Goal: Transaction & Acquisition: Purchase product/service

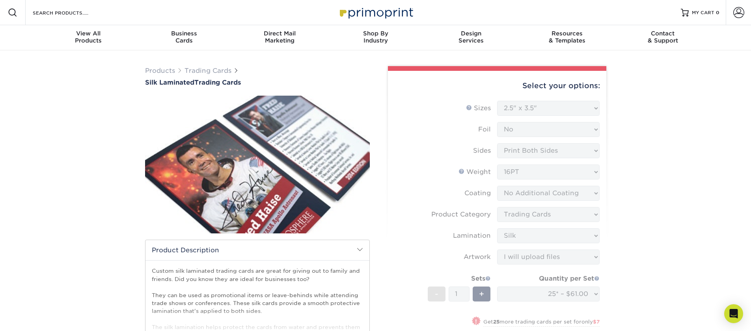
select select "2.50x3.50"
select select "upload"
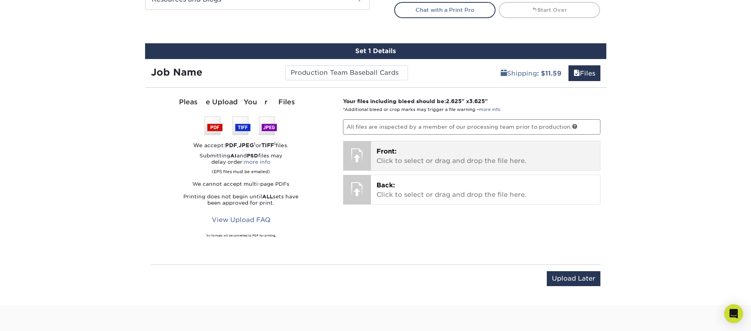
scroll to position [402, 0]
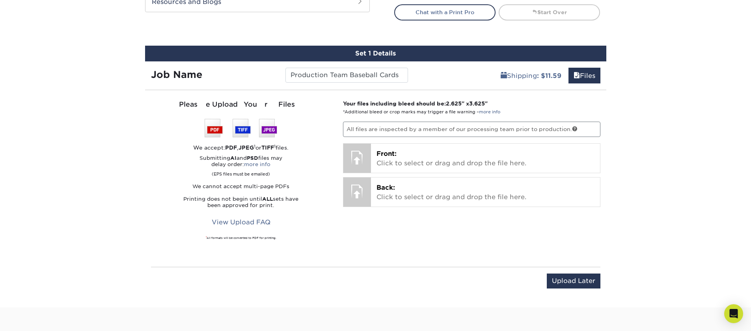
click at [376, 130] on p "All files are inspected by a member of our processing team prior to production." at bounding box center [471, 129] width 257 height 15
click at [387, 126] on p "All files are inspected by a member of our processing team prior to production." at bounding box center [471, 129] width 257 height 15
click at [565, 282] on input "Upload Later" at bounding box center [574, 281] width 54 height 15
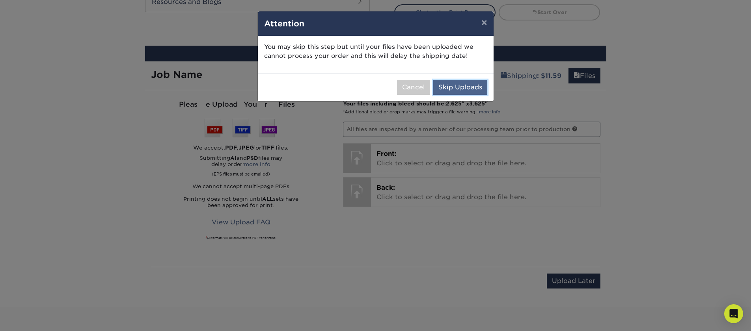
click at [451, 88] on button "Skip Uploads" at bounding box center [460, 87] width 54 height 15
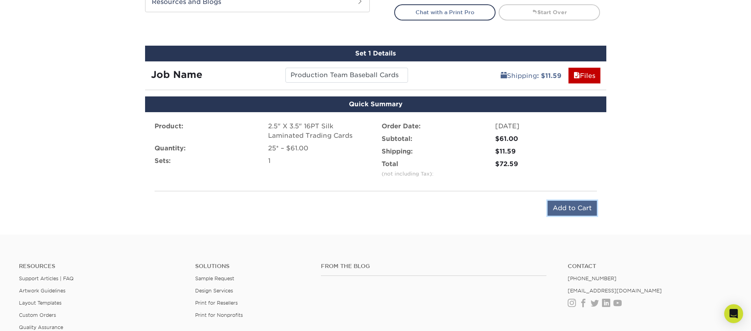
click at [583, 211] on input "Add to Cart" at bounding box center [571, 208] width 49 height 15
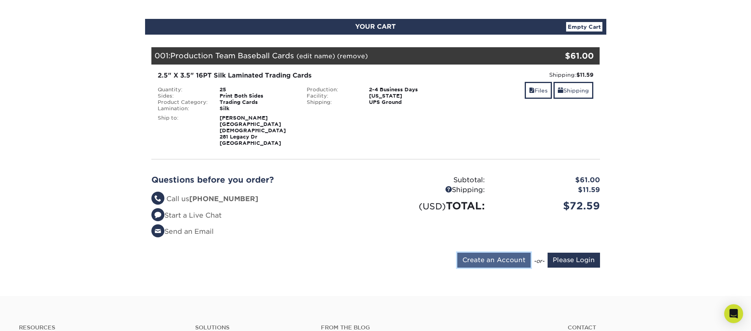
click at [497, 253] on input "Create an Account" at bounding box center [493, 260] width 73 height 15
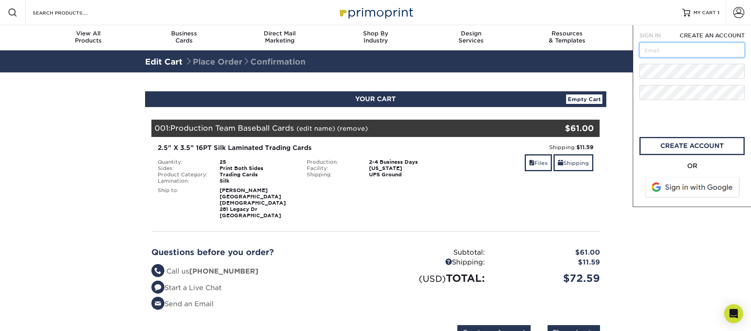
click at [688, 52] on input "text" at bounding box center [691, 50] width 105 height 15
type input "[PERSON_NAME][EMAIL_ADDRESS][DOMAIN_NAME]"
click at [660, 148] on link "create account" at bounding box center [691, 146] width 105 height 18
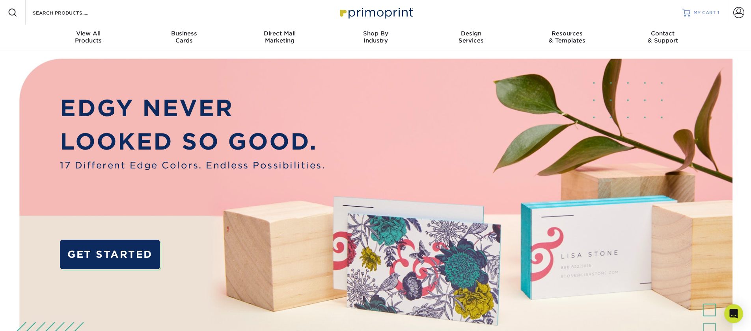
click at [690, 16] on link "MY CART 1" at bounding box center [700, 12] width 37 height 25
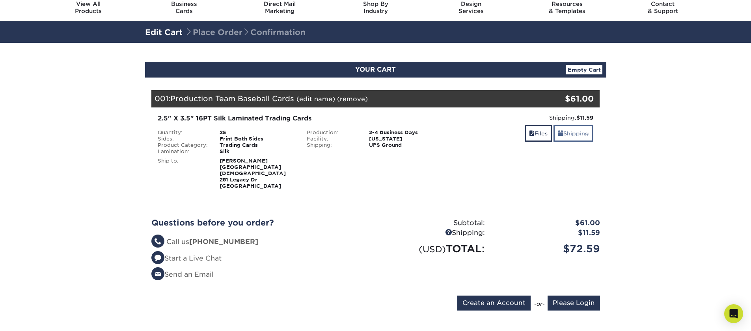
scroll to position [38, 0]
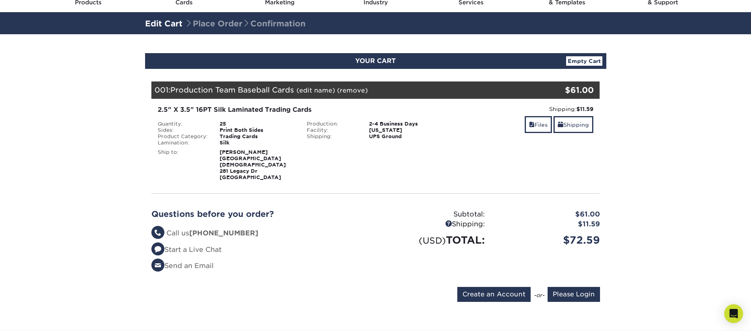
click at [175, 24] on link "Edit Cart" at bounding box center [163, 23] width 37 height 9
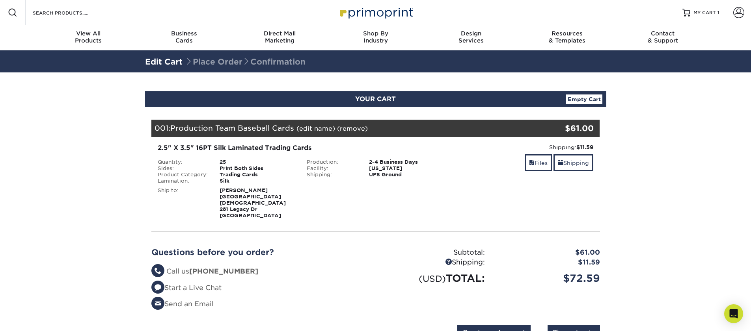
click at [258, 231] on div "Your Cart is Empty Account Login Create Account Contact Us Business Cards 100 c…" at bounding box center [375, 232] width 448 height 224
click at [230, 59] on span "Place Order Confirmation" at bounding box center [245, 61] width 121 height 9
click at [230, 60] on span "Place Order Confirmation" at bounding box center [245, 61] width 121 height 9
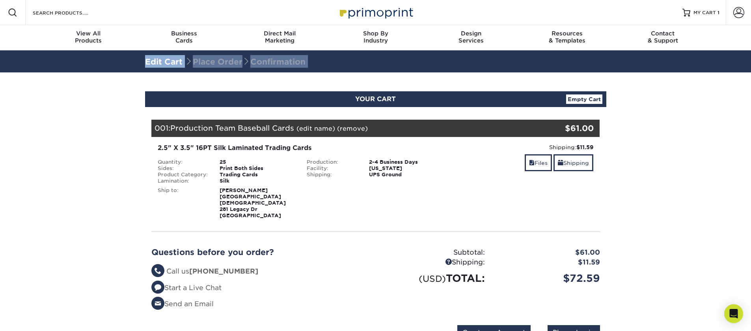
click at [230, 60] on span "Place Order Confirmation" at bounding box center [245, 61] width 121 height 9
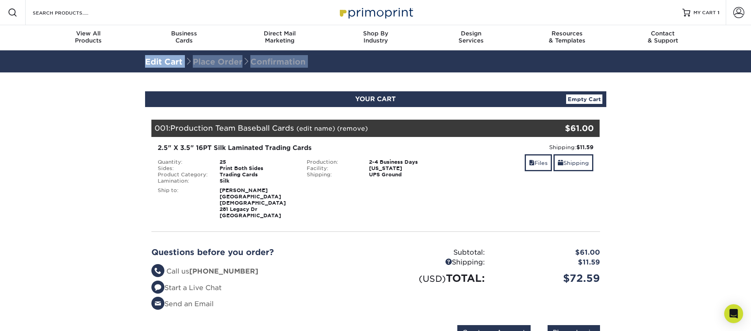
click at [230, 60] on span "Place Order Confirmation" at bounding box center [245, 61] width 121 height 9
click at [578, 158] on link "Shipping" at bounding box center [573, 162] width 40 height 17
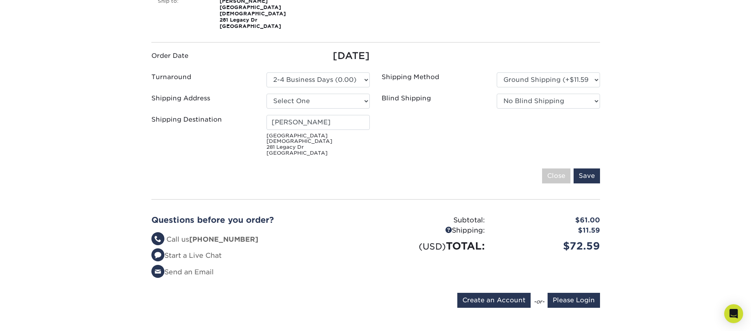
scroll to position [197, 0]
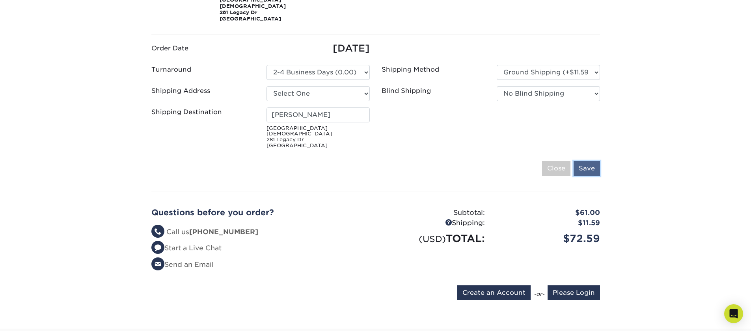
click at [586, 161] on input "Save" at bounding box center [586, 168] width 26 height 15
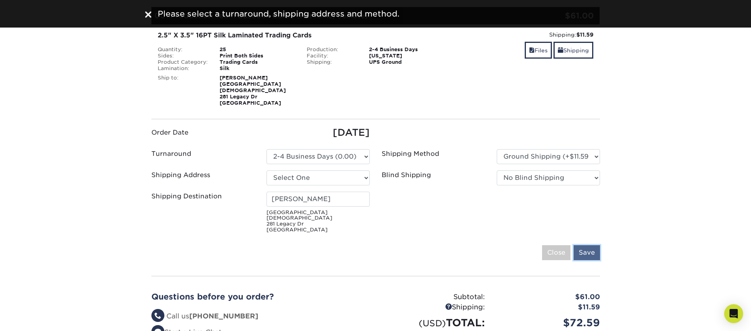
scroll to position [110, 0]
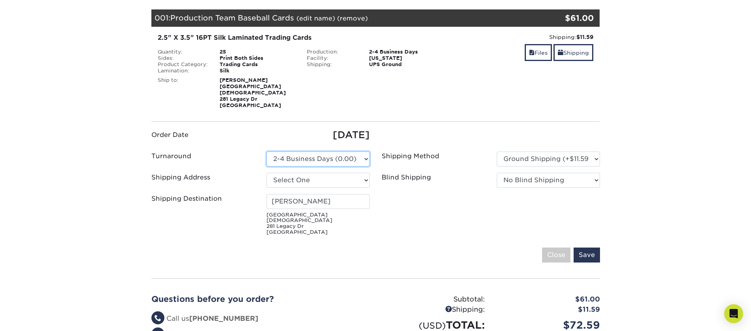
click at [315, 152] on select "Please Select 2 Business Days (0.00) 2-4 Business Days (0.00) Next Business Day…" at bounding box center [317, 159] width 103 height 15
click at [318, 173] on select "Select One + Add New Address" at bounding box center [317, 180] width 103 height 15
click at [547, 152] on select "Please Select Ground Shipping (+$11.59) 3 Day Shipping Service (+$11.98) 2 Day …" at bounding box center [548, 159] width 103 height 15
select select "13"
click at [532, 175] on select "No Blind Shipping + Add New Address" at bounding box center [548, 180] width 103 height 15
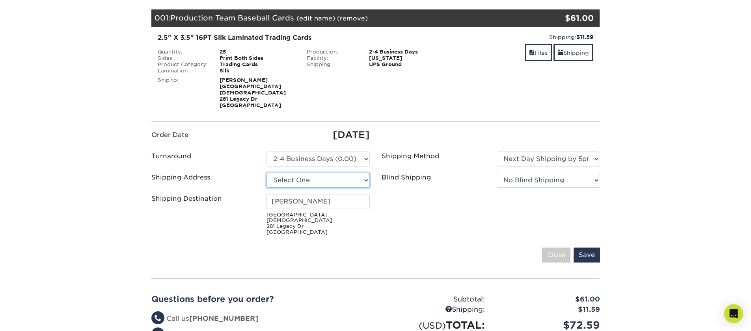
click at [305, 177] on select "Select One + Add New Address" at bounding box center [317, 180] width 103 height 15
select select "newaddress"
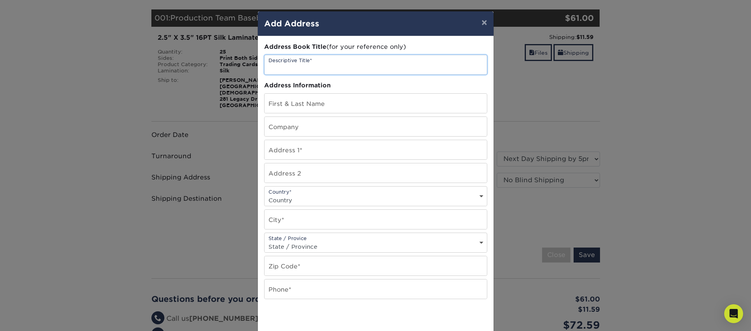
click at [310, 69] on input "text" at bounding box center [375, 64] width 222 height 19
type input "Chase Oaks Legacy"
click at [301, 104] on input "text" at bounding box center [375, 103] width 222 height 19
type input "[PERSON_NAME]"
type input "[GEOGRAPHIC_DATA][DEMOGRAPHIC_DATA]"
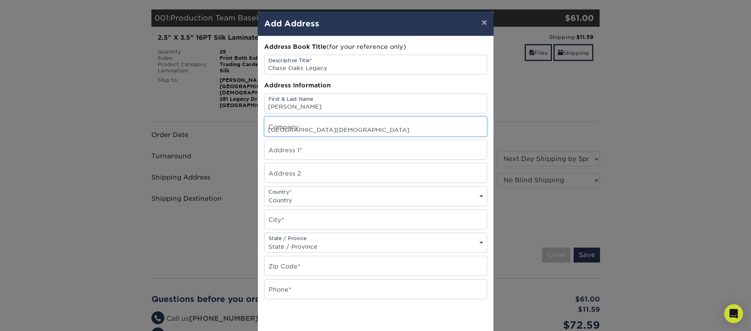
type input "281 Legacy Dr"
select select "US"
type input "Plano"
select select "TX"
type input "75023"
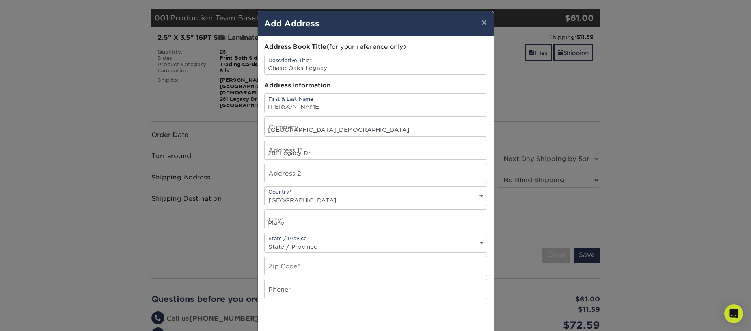
type input "9727838800"
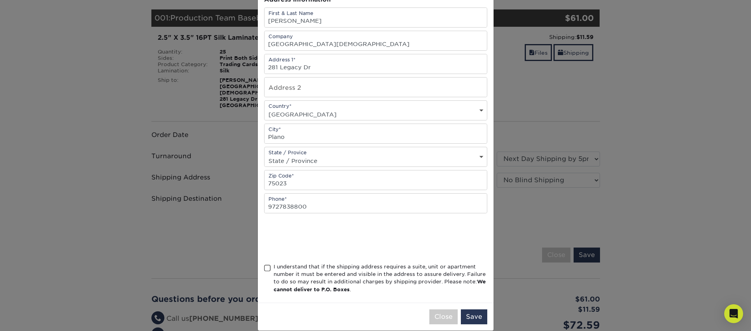
click at [270, 269] on span at bounding box center [267, 268] width 7 height 7
click at [0, 0] on input "I understand that if the shipping address requires a suite, unit or apartment n…" at bounding box center [0, 0] width 0 height 0
click at [470, 316] on button "Save" at bounding box center [474, 317] width 26 height 15
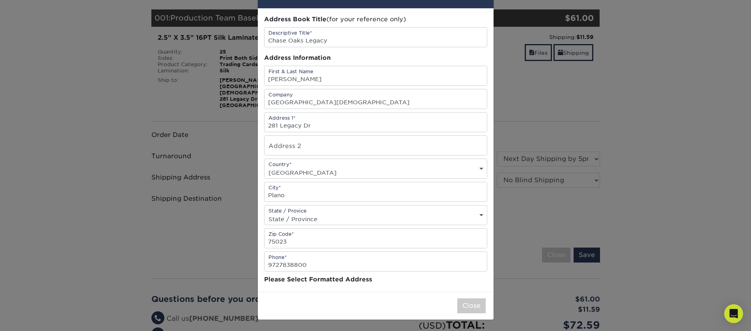
scroll to position [0, 0]
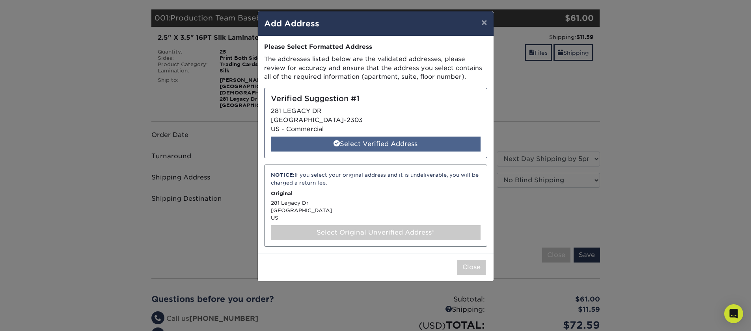
click at [386, 143] on div "Select Verified Address" at bounding box center [376, 144] width 210 height 15
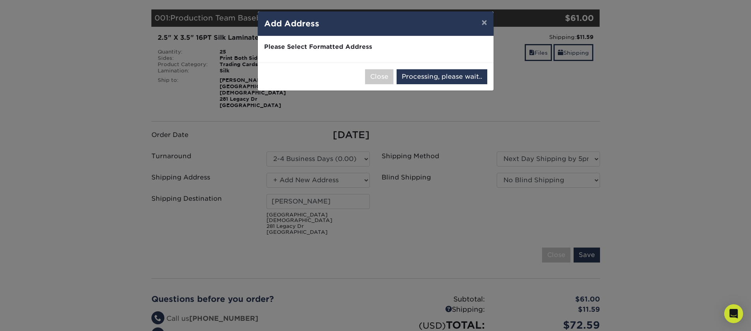
select select "285737"
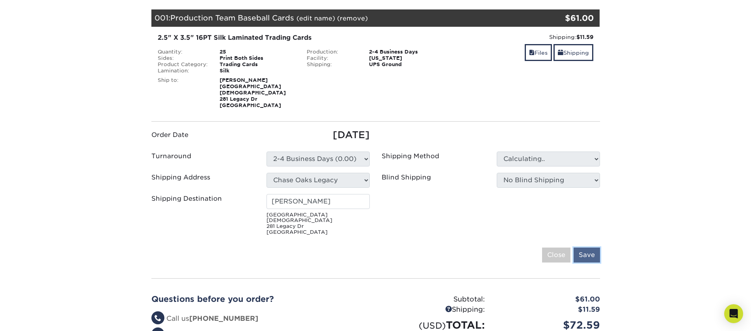
click at [588, 248] on input "Save" at bounding box center [586, 255] width 26 height 15
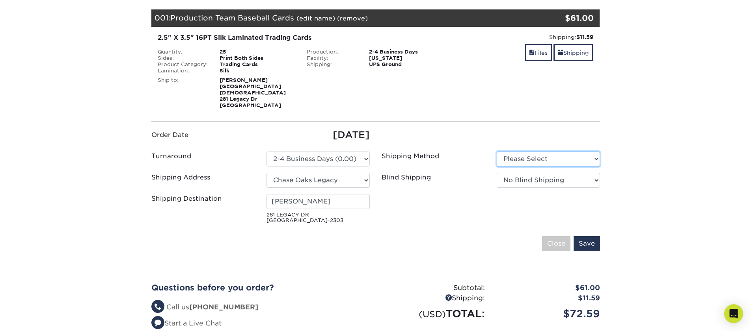
click at [535, 154] on select "Please Select Ground Shipping (+$11.59) 3 Day Shipping Service (+$11.98)" at bounding box center [548, 159] width 103 height 15
select select "13"
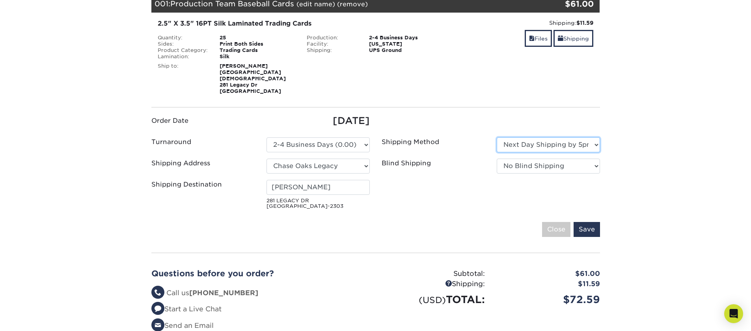
scroll to position [99, 0]
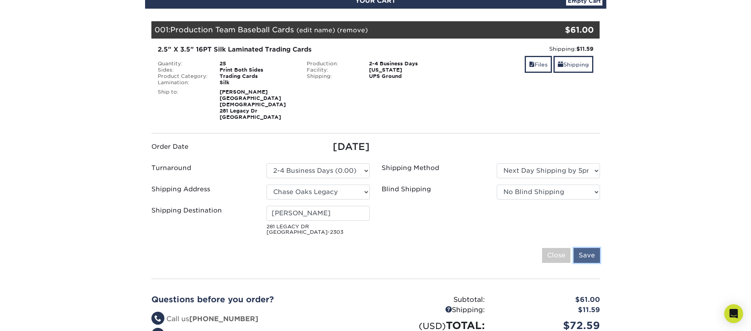
click at [584, 248] on input "Save" at bounding box center [586, 255] width 26 height 15
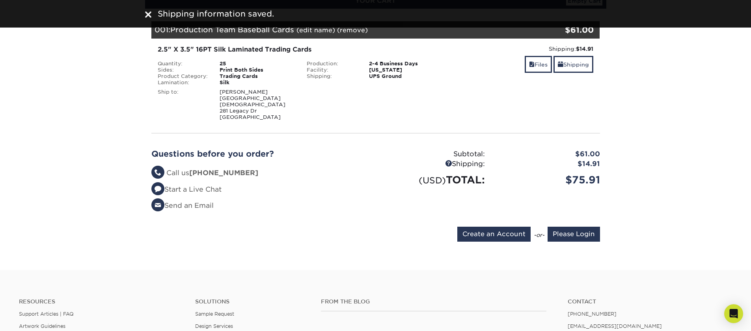
click at [149, 14] on img at bounding box center [148, 14] width 6 height 6
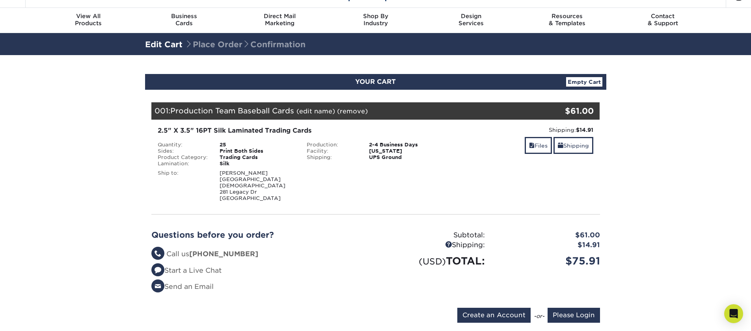
scroll to position [0, 0]
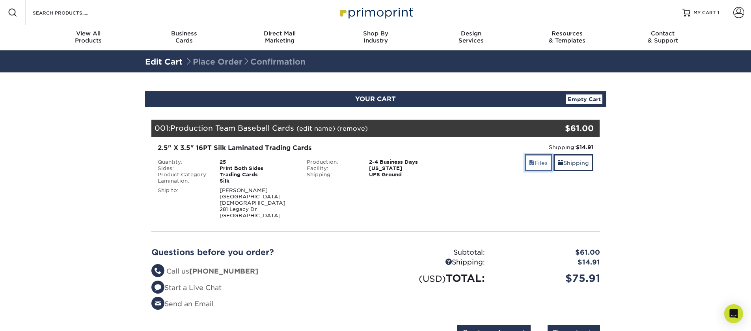
click at [533, 157] on link "Files" at bounding box center [537, 162] width 27 height 17
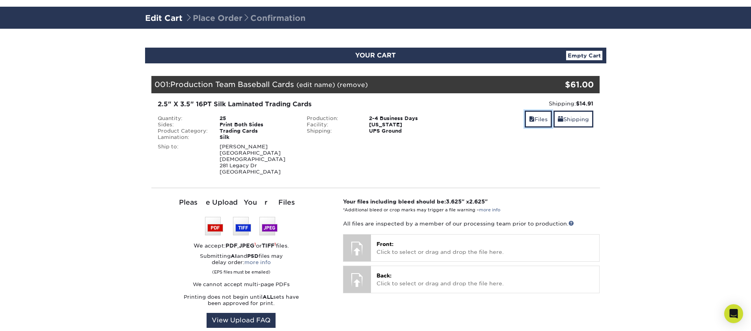
scroll to position [44, 0]
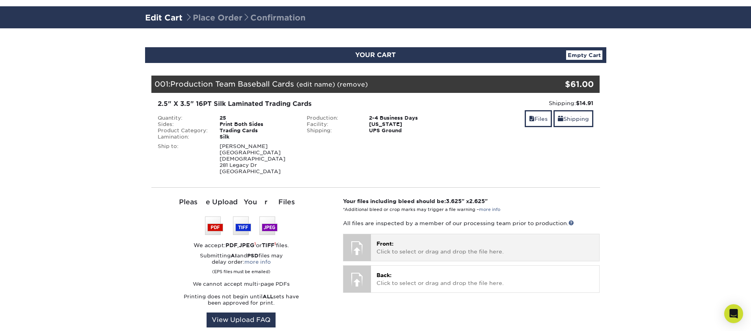
click at [400, 240] on p "Front: Click to select or drag and drop the file here." at bounding box center [484, 248] width 217 height 16
click at [374, 236] on div "Front: Click to select or drag and drop the file here. Choose file" at bounding box center [485, 247] width 228 height 26
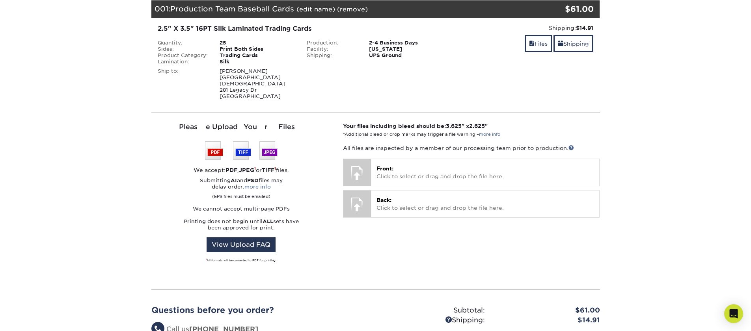
scroll to position [121, 0]
